Goal: Complete application form

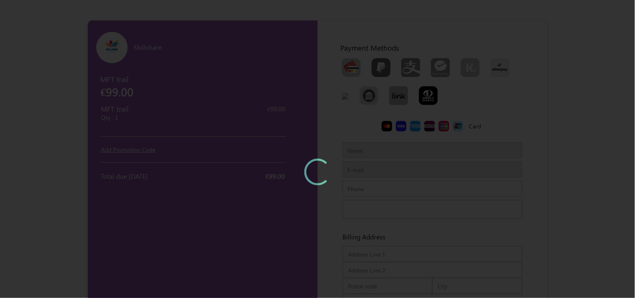
type input "MFTTestCustomerSep"
type input "[EMAIL_ADDRESS][DOMAIN_NAME]"
type input "7373968085"
type input "[PERSON_NAME][GEOGRAPHIC_DATA]"
type input "600073600100"
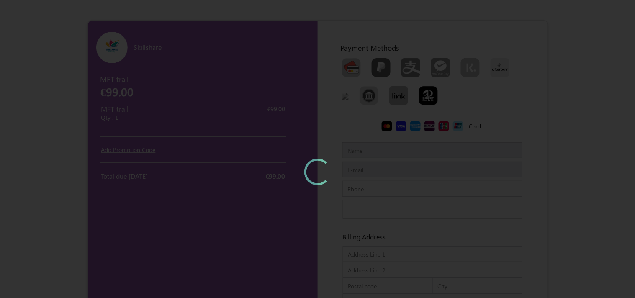
type input "Chennaichennai"
type input "IndiaIndia"
type input "MFTTestCustomerSep"
type input "[EMAIL_ADDRESS][DOMAIN_NAME]"
type input "7373968085"
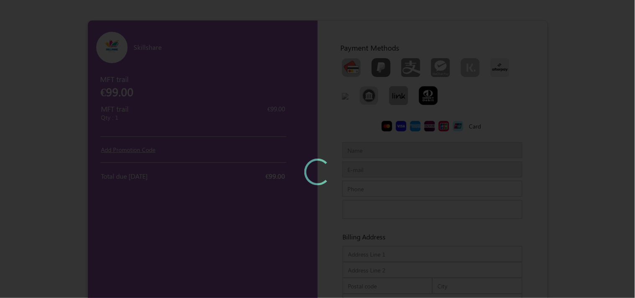
type input "[PERSON_NAME][GEOGRAPHIC_DATA]"
type input "600073600100"
type input "Chennaichennai"
type input "IndiaIndia"
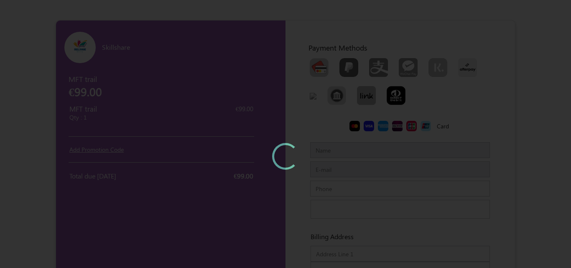
type input "MFTTestCustomerSep"
type input "[EMAIL_ADDRESS][DOMAIN_NAME]"
type input "7373968085"
type input "[PERSON_NAME][GEOGRAPHIC_DATA]"
type input "600073600100"
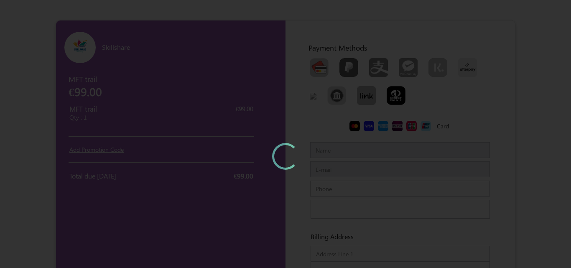
type input "Chennaichennai"
type input "IndiaIndia"
type input "MFTTestCustomerSep"
type input "[EMAIL_ADDRESS][DOMAIN_NAME]"
type input "7373968085"
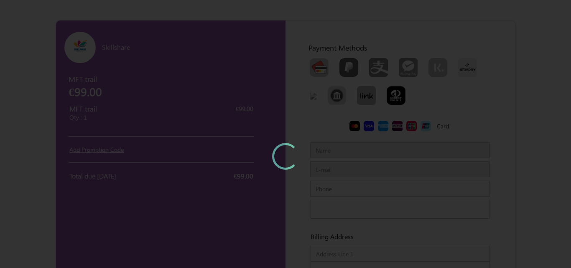
type input "[PERSON_NAME][GEOGRAPHIC_DATA]"
type input "600073600100"
type input "Chennaichennai"
type input "IndiaIndia"
type input "MFTTestCustomerSep"
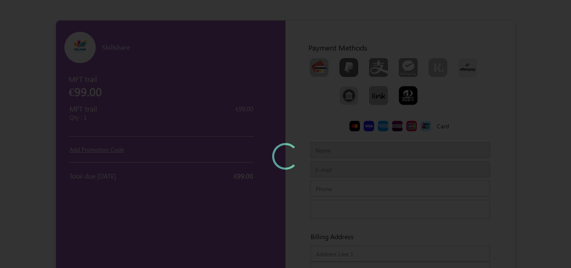
type input "[EMAIL_ADDRESS][DOMAIN_NAME]"
type input "7373968085"
type input "[PERSON_NAME][GEOGRAPHIC_DATA]"
type input "600073600100"
type input "Chennaichennai"
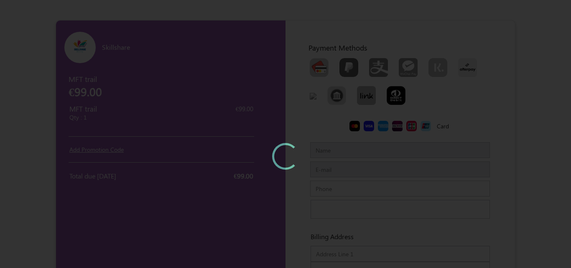
type input "IndiaIndia"
